Goal: Information Seeking & Learning: Learn about a topic

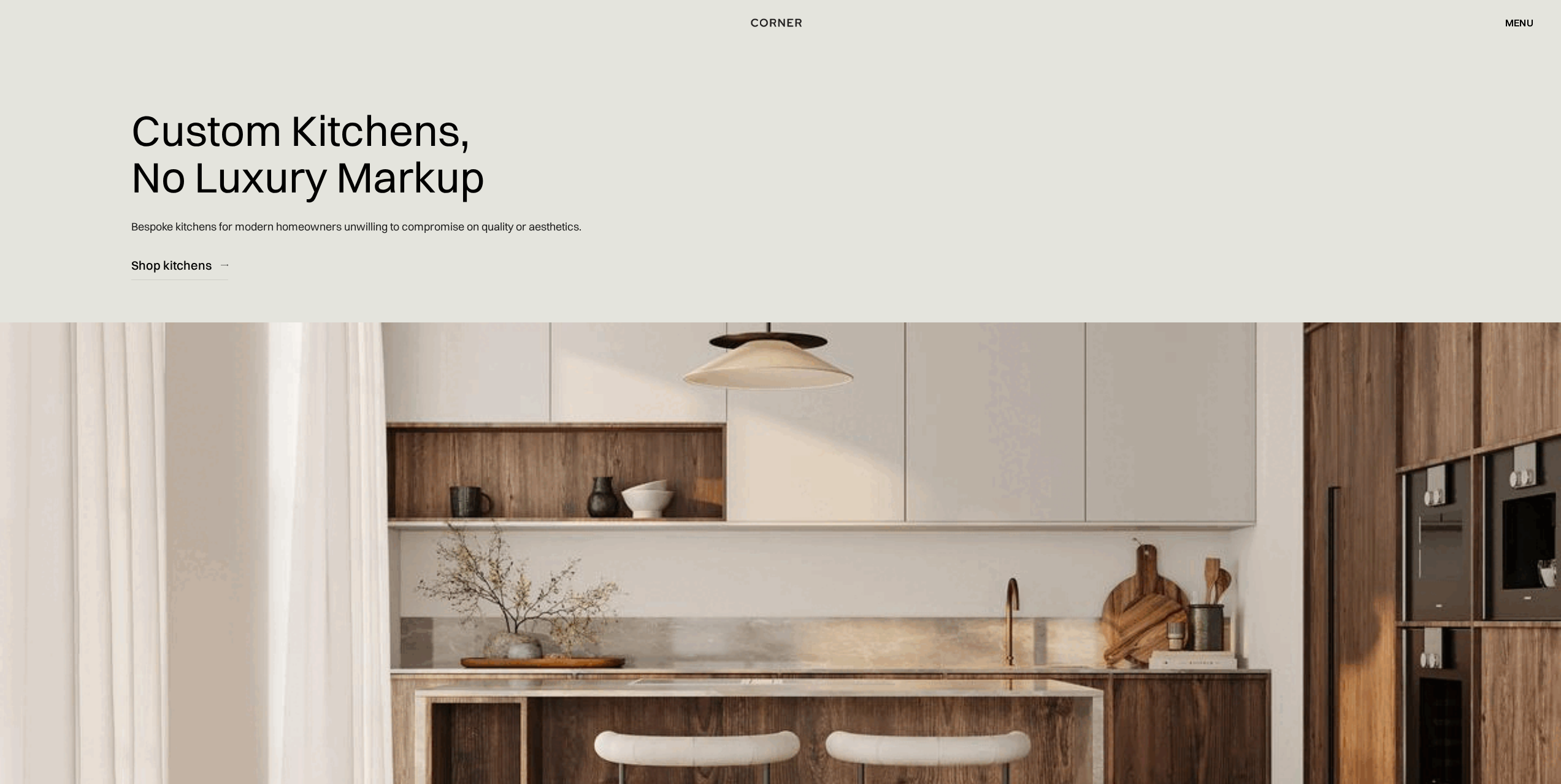
click at [166, 265] on div "Shop kitchens" at bounding box center [171, 265] width 80 height 17
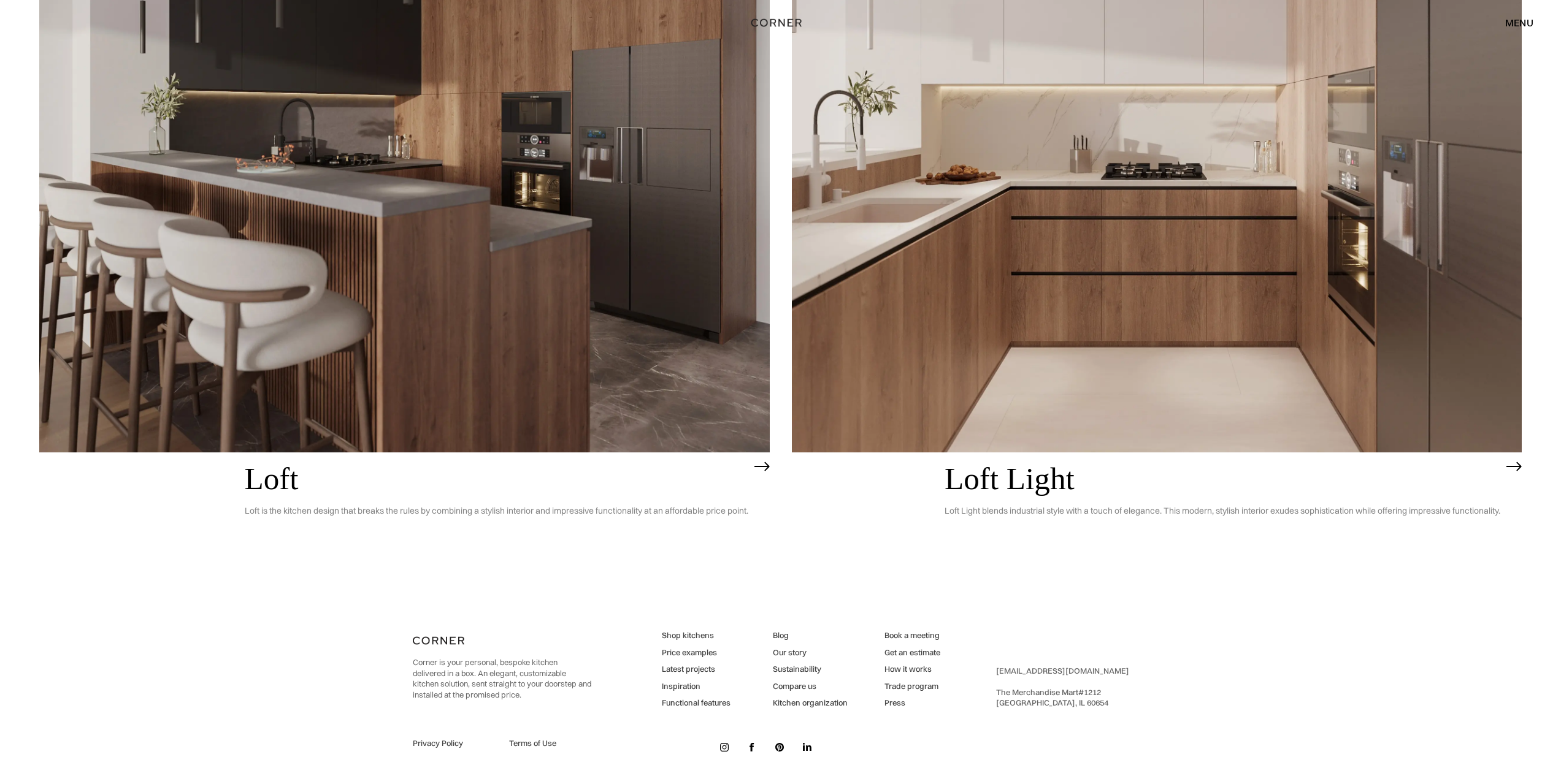
scroll to position [4669, 0]
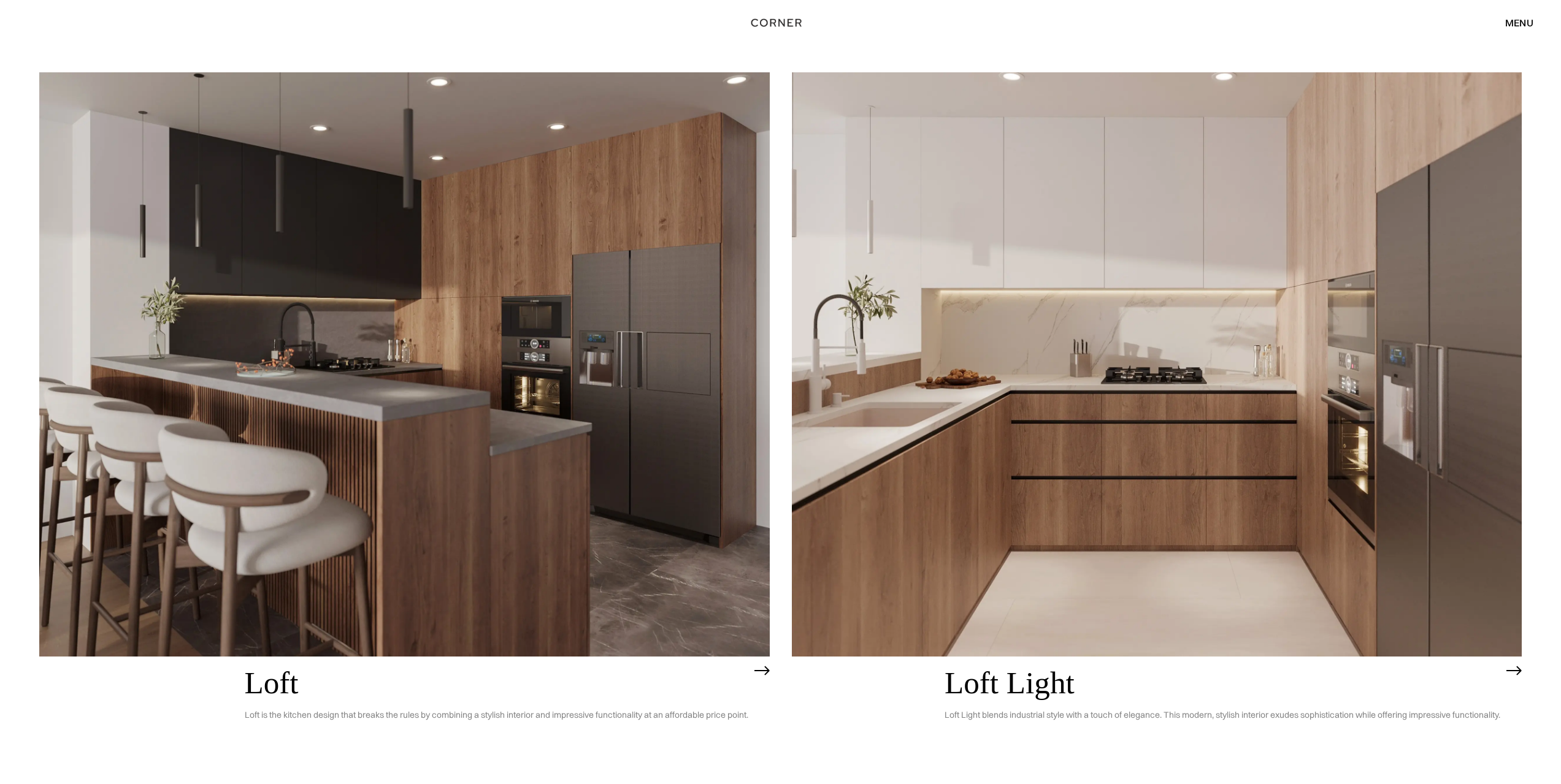
click at [562, 396] on img at bounding box center [405, 364] width 730 height 584
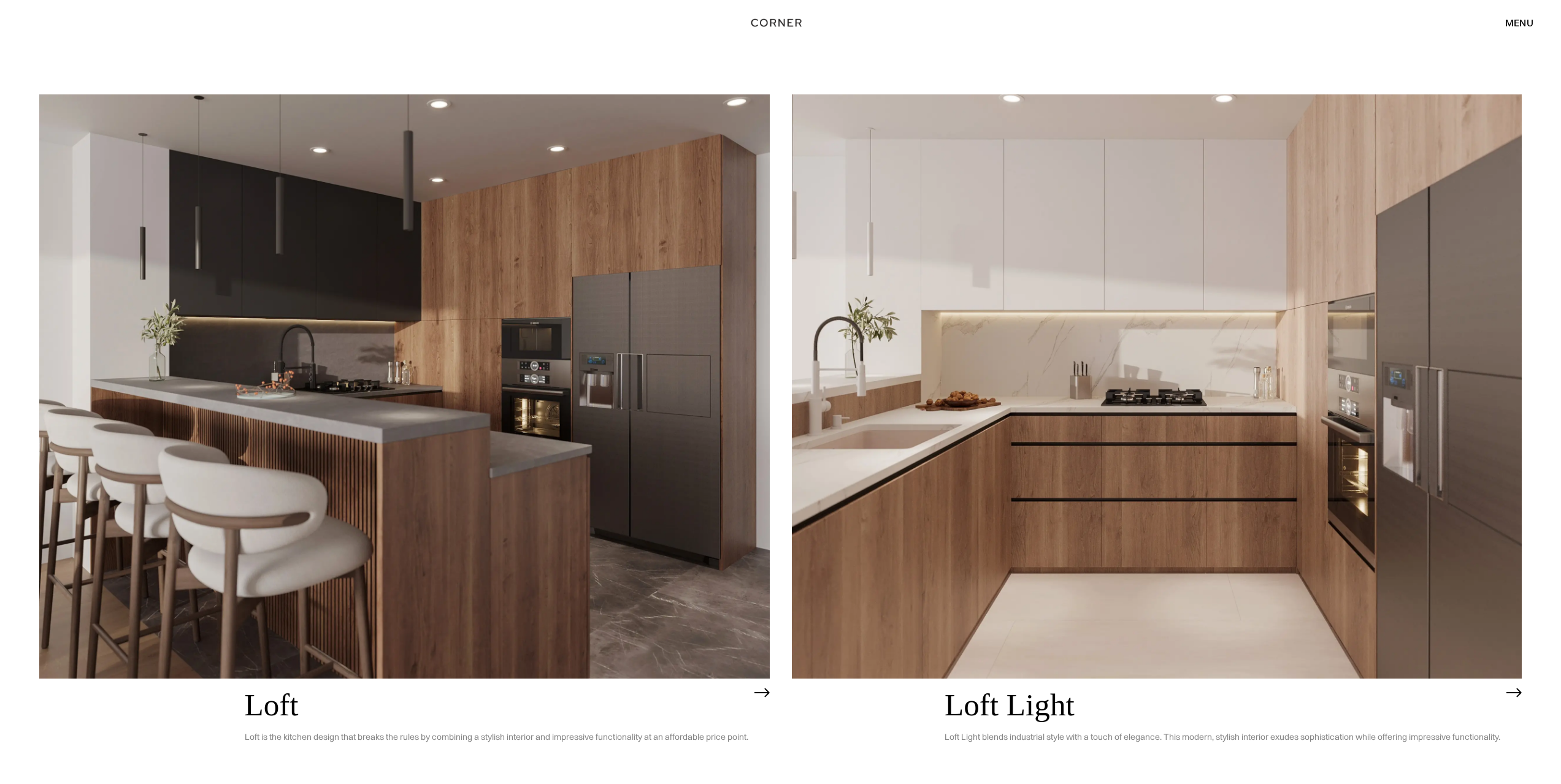
click at [1087, 347] on img at bounding box center [1157, 386] width 730 height 584
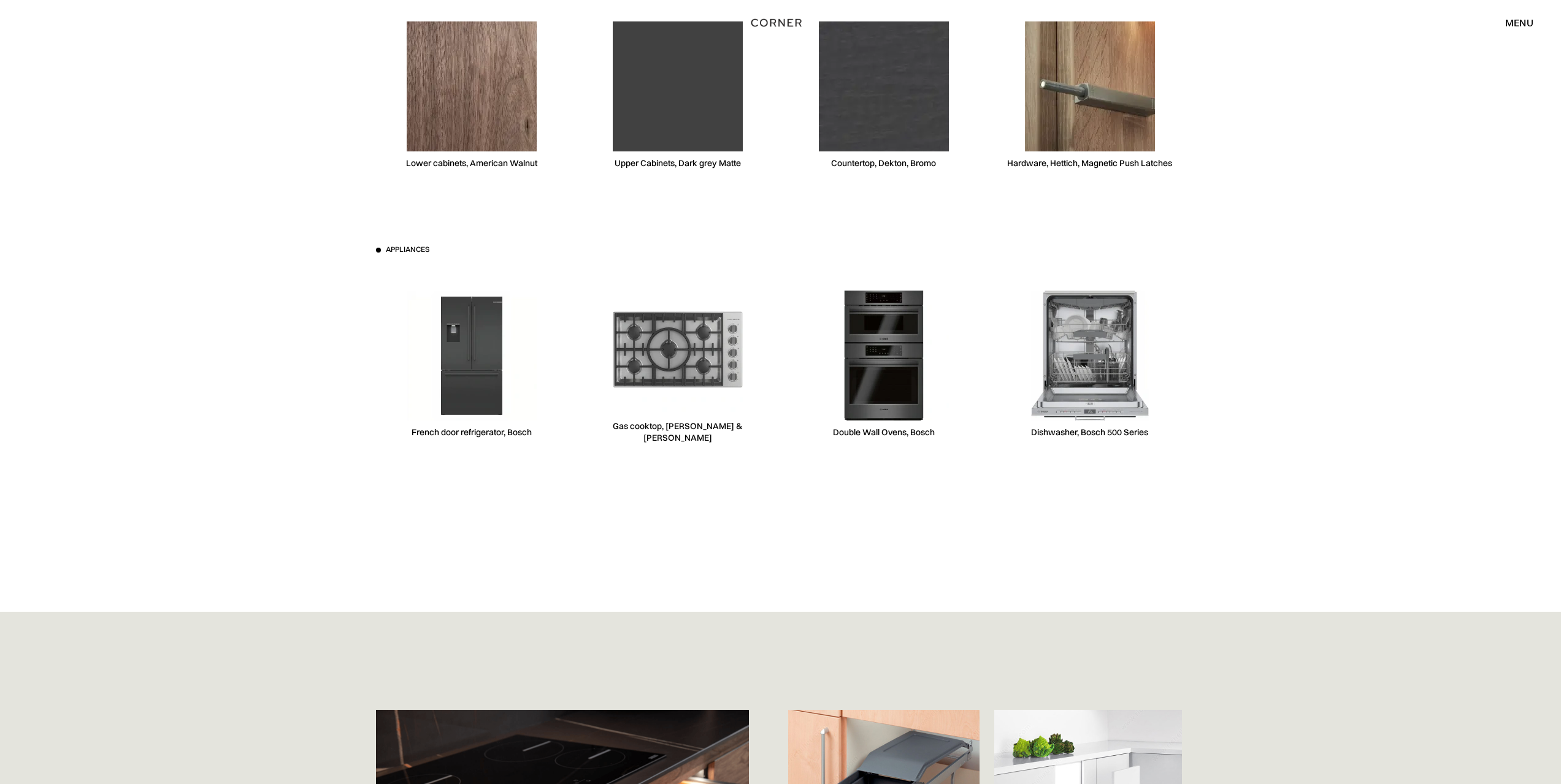
scroll to position [4599, 0]
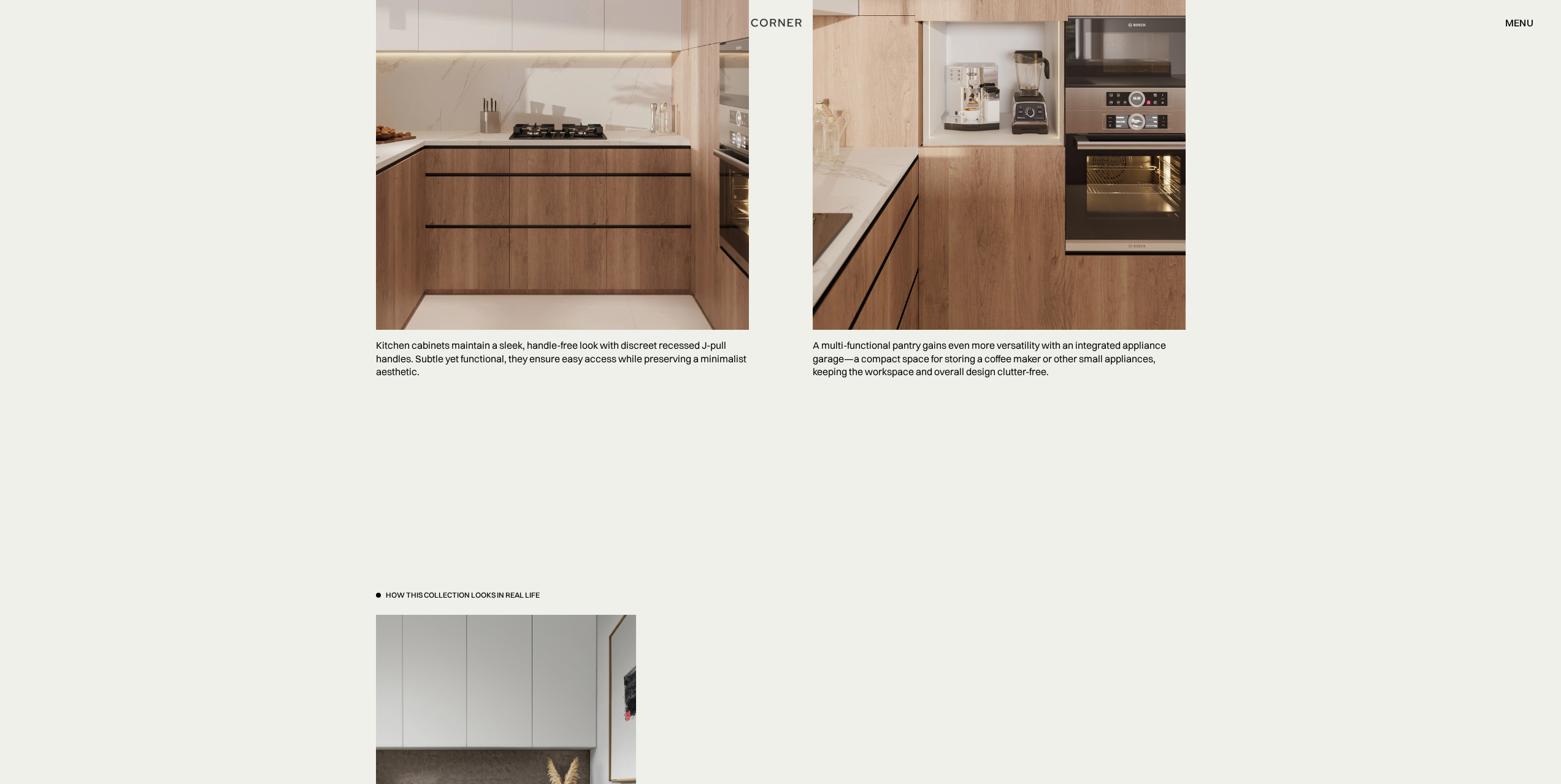
scroll to position [4067, 0]
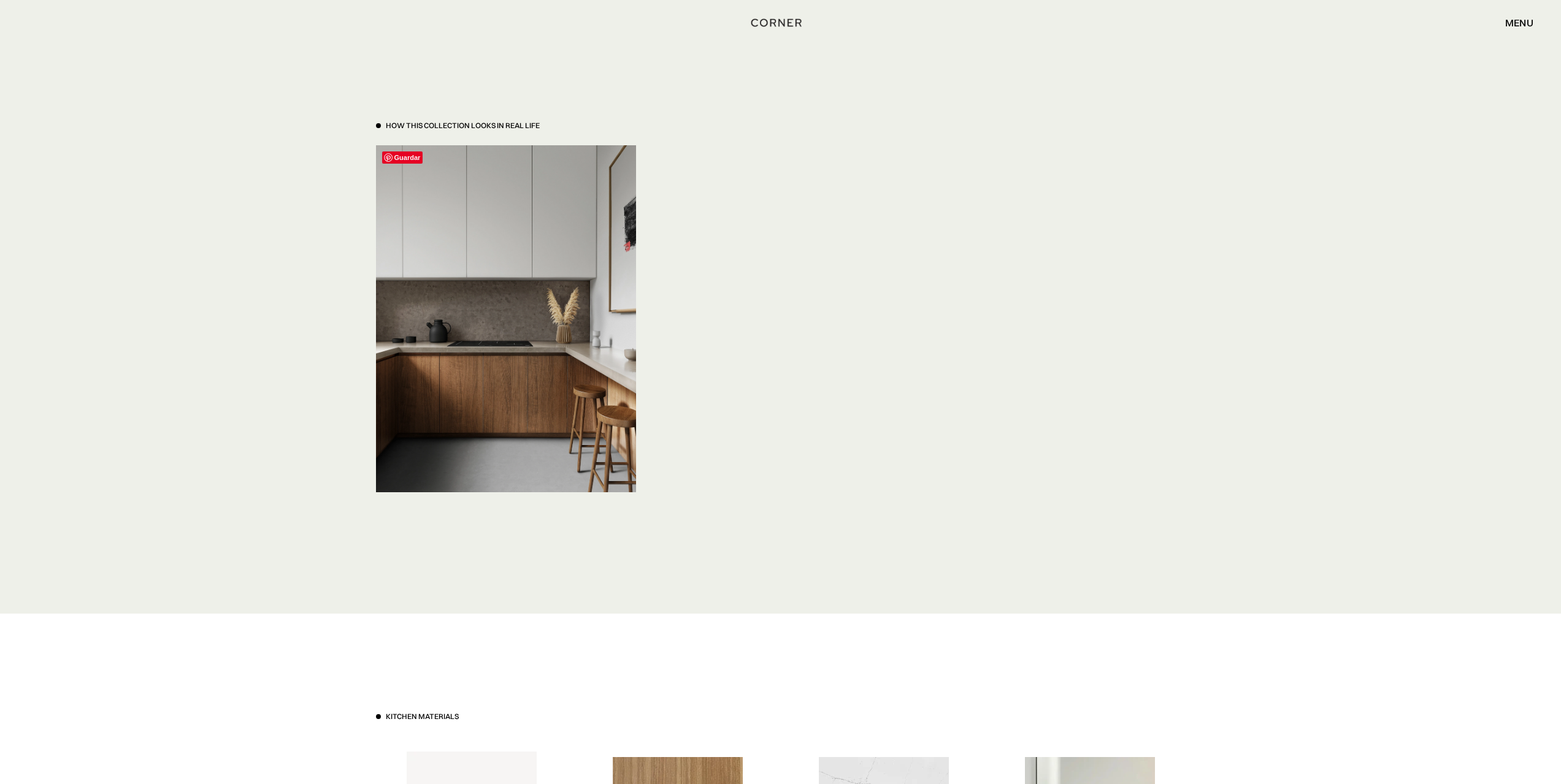
click at [532, 286] on img at bounding box center [506, 318] width 260 height 346
click at [496, 287] on img at bounding box center [506, 318] width 260 height 346
click at [495, 287] on img at bounding box center [506, 318] width 260 height 346
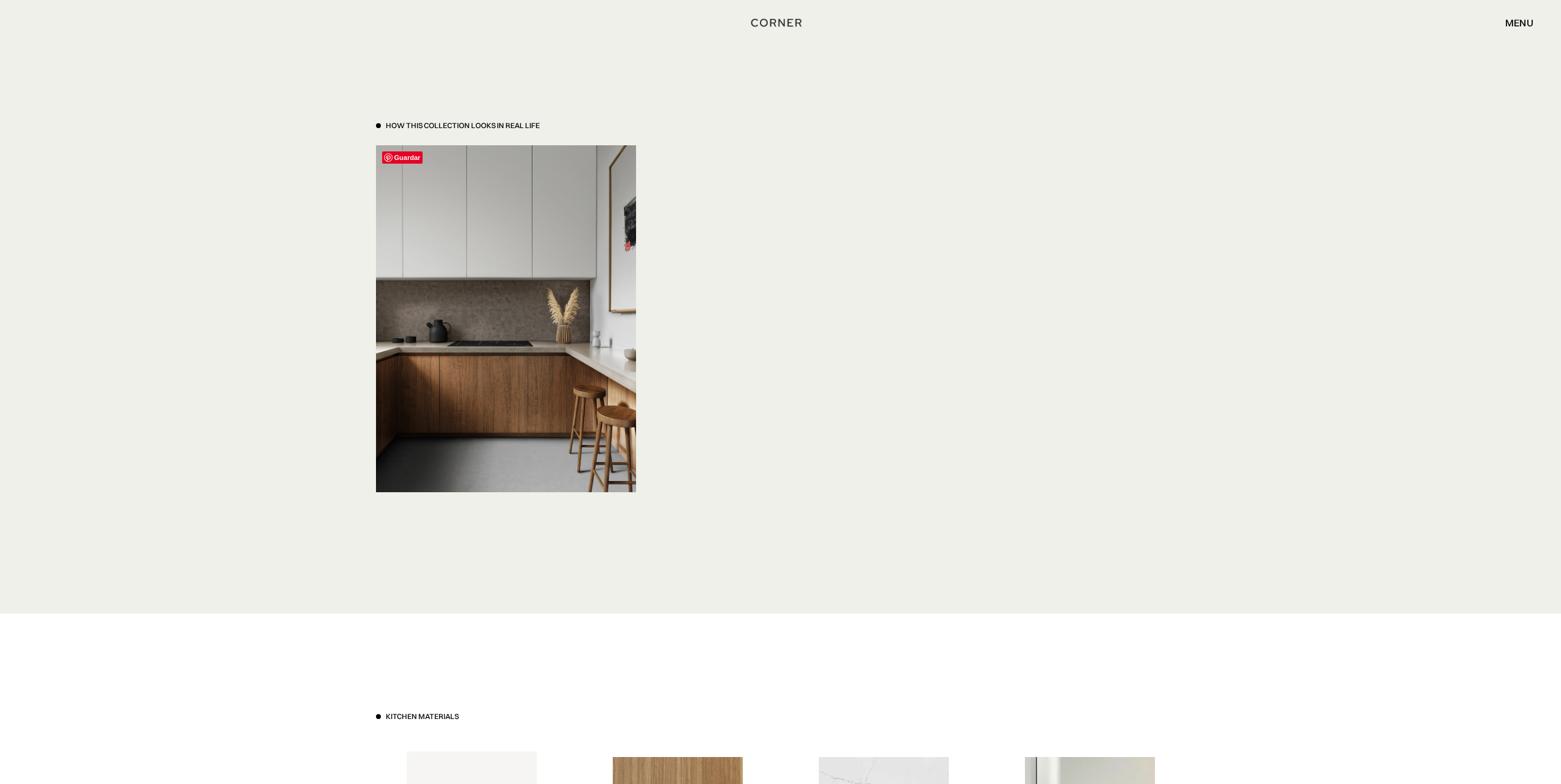
click at [495, 287] on img at bounding box center [506, 318] width 260 height 346
click at [399, 160] on span "Guardar" at bounding box center [402, 158] width 41 height 13
